Goal: Task Accomplishment & Management: Use online tool/utility

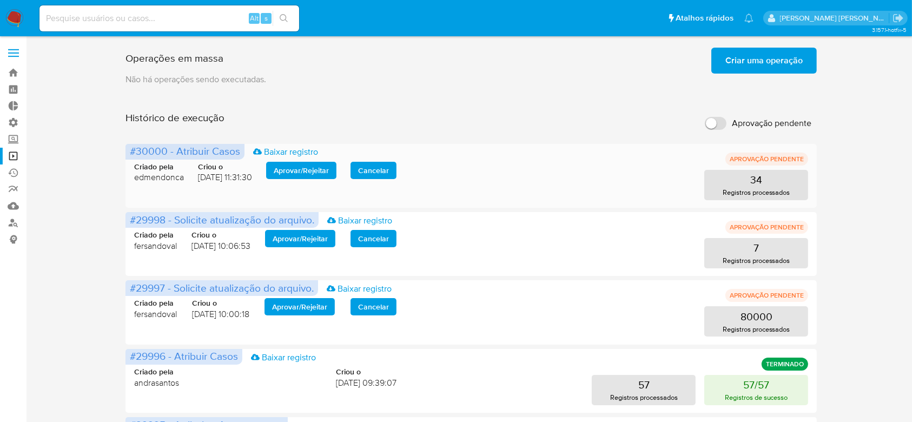
click at [297, 171] on span "Aprovar / Rejeitar" at bounding box center [301, 170] width 55 height 15
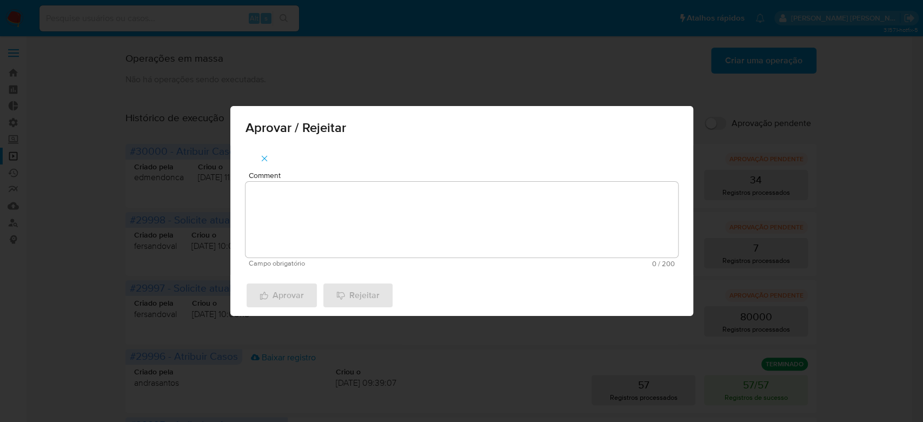
click at [321, 157] on div "Comment Campo obrigatório 0 / 200 200 caracteres restantes" at bounding box center [461, 209] width 463 height 129
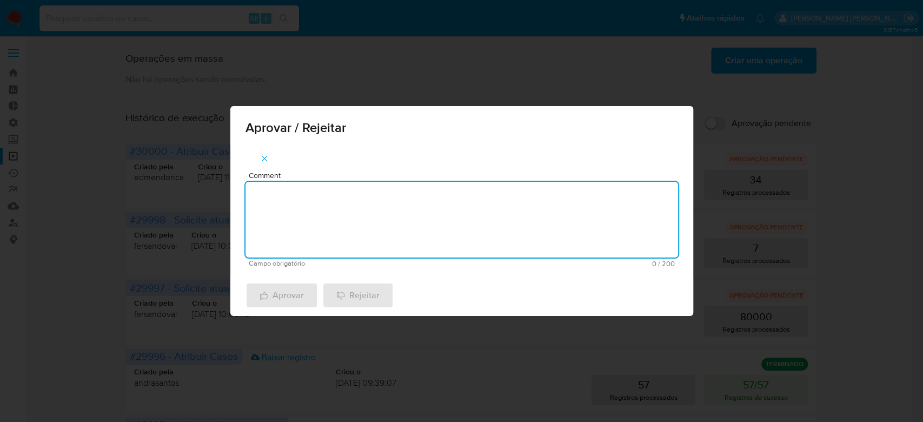
click at [313, 213] on textarea "Comment" at bounding box center [461, 220] width 433 height 76
type textarea "Para tratamento."
click at [285, 301] on span "Aprovar" at bounding box center [282, 295] width 44 height 24
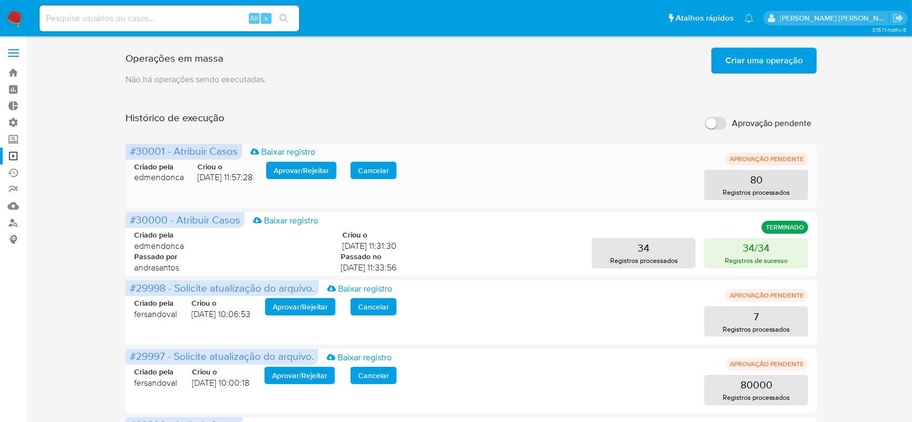
click at [291, 173] on span "Aprovar / Rejeitar" at bounding box center [301, 170] width 55 height 15
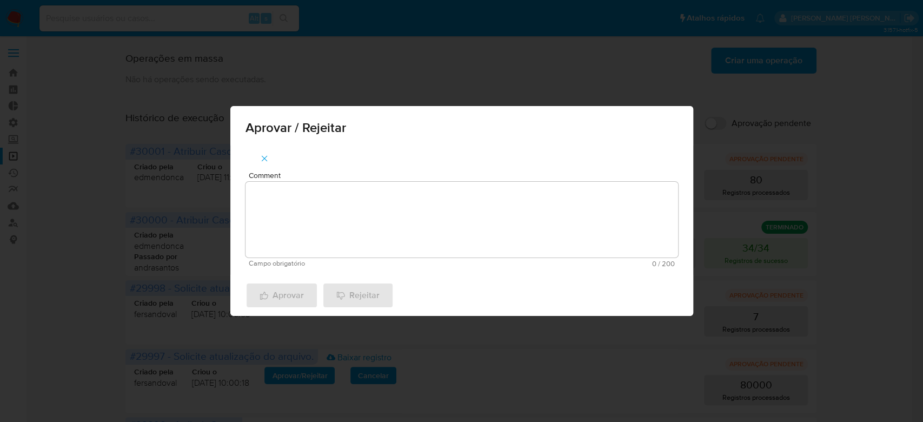
click at [301, 225] on textarea "Comment" at bounding box center [461, 220] width 433 height 76
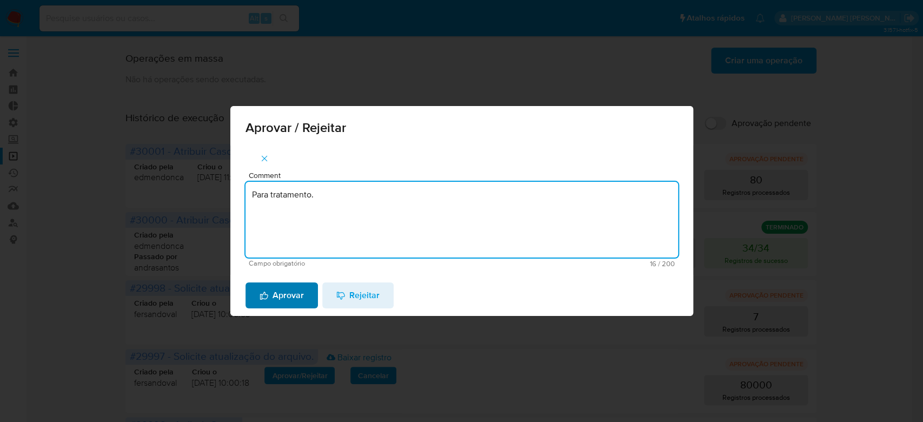
type textarea "Para tratamento."
click at [268, 293] on span "Aprovar" at bounding box center [282, 295] width 44 height 24
